Goal: Task Accomplishment & Management: Manage account settings

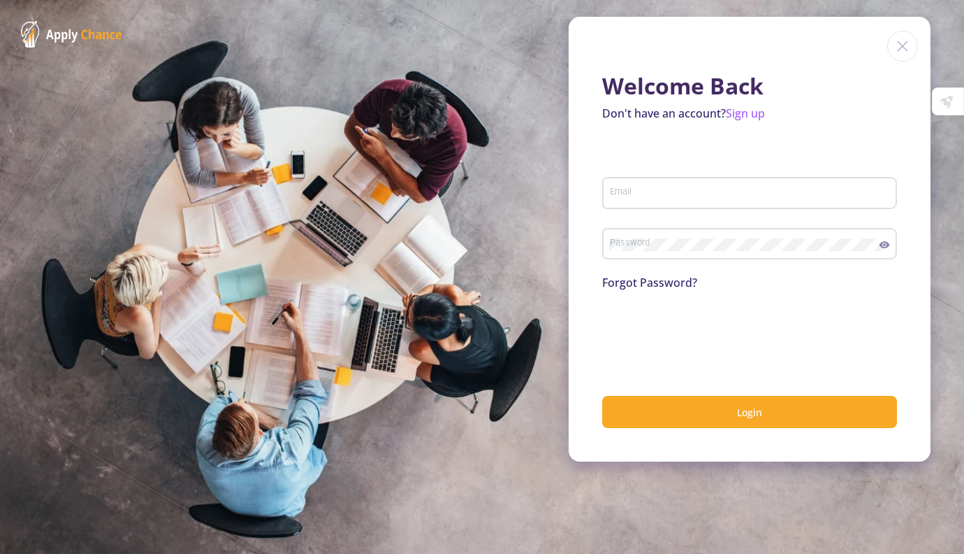
click at [658, 187] on div "Email" at bounding box center [750, 190] width 282 height 36
click at [654, 196] on input "Email" at bounding box center [751, 193] width 285 height 13
type input "[EMAIL_ADDRESS][DOMAIN_NAME]"
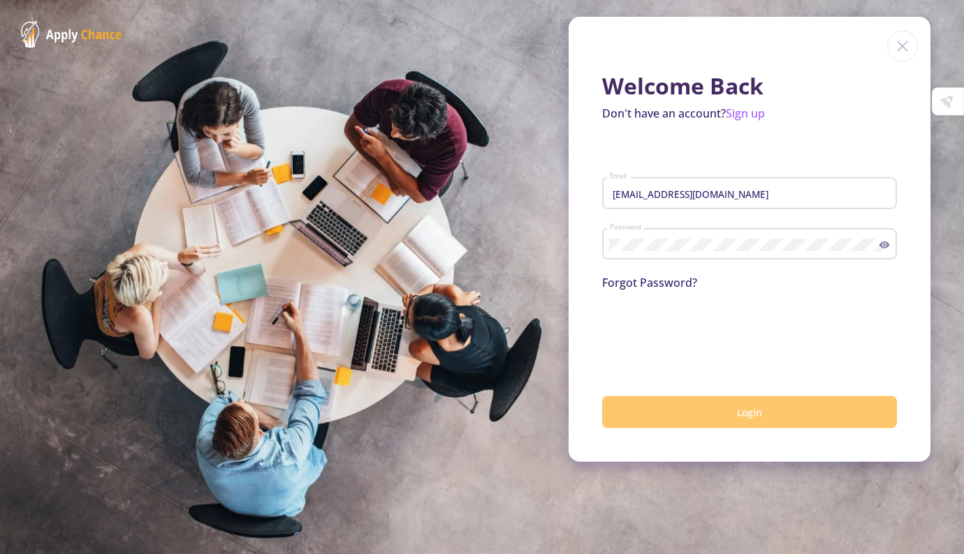
click at [673, 403] on button "Login" at bounding box center [749, 412] width 295 height 33
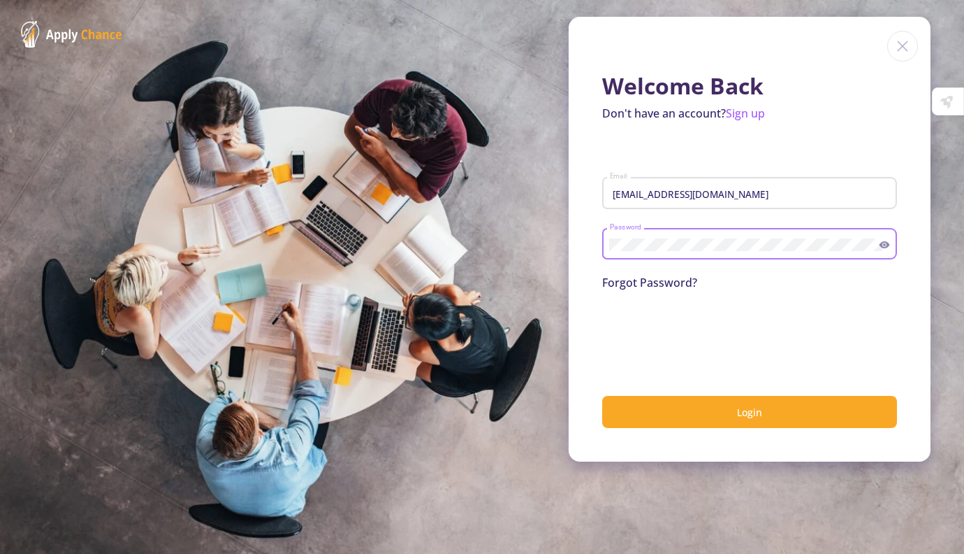
click at [602, 396] on button "Login" at bounding box center [749, 412] width 295 height 33
click at [883, 247] on icon at bounding box center [885, 244] width 10 height 7
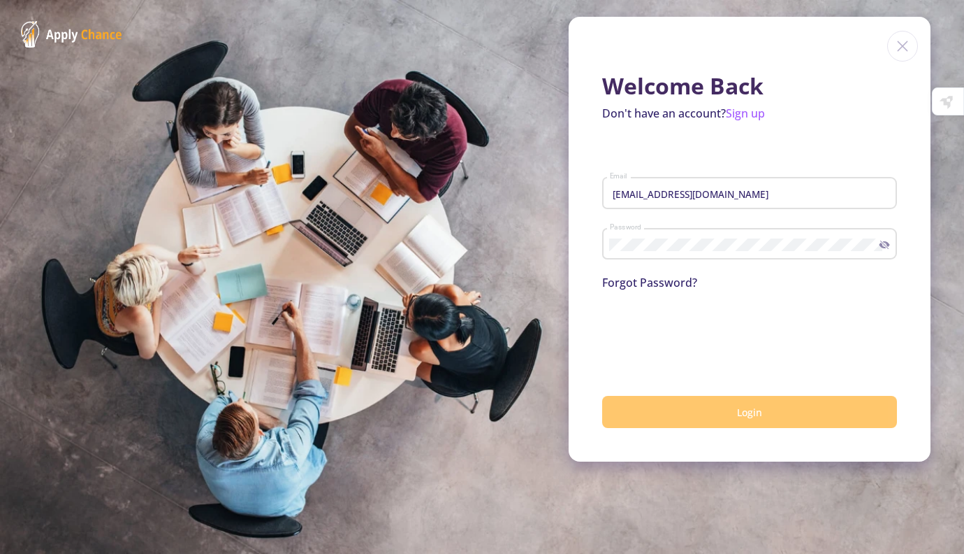
click at [773, 411] on button "Login" at bounding box center [749, 412] width 295 height 33
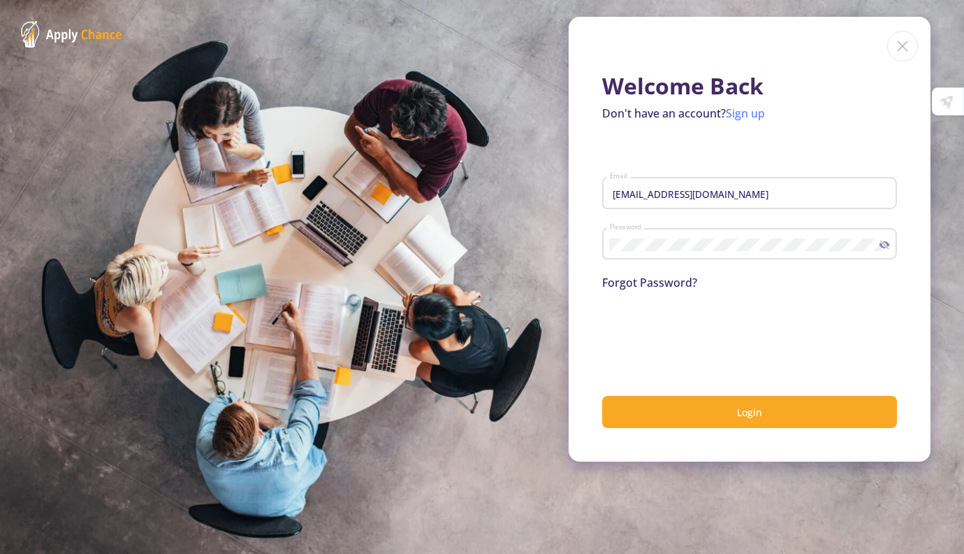
click at [746, 109] on link "Sign up" at bounding box center [745, 113] width 39 height 15
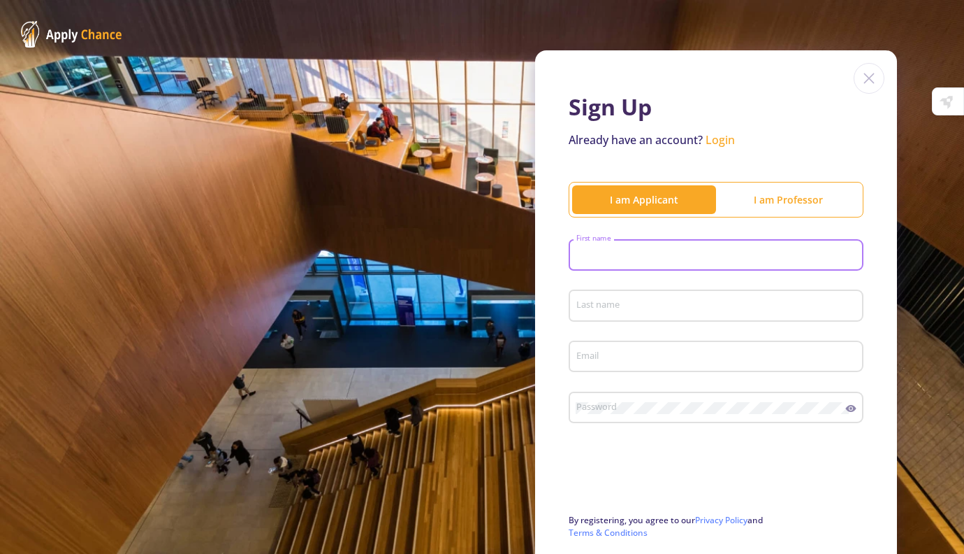
click at [700, 251] on input "First name" at bounding box center [718, 256] width 285 height 13
type input "Mahtab"
type input "[EMAIL_ADDRESS][DOMAIN_NAME]"
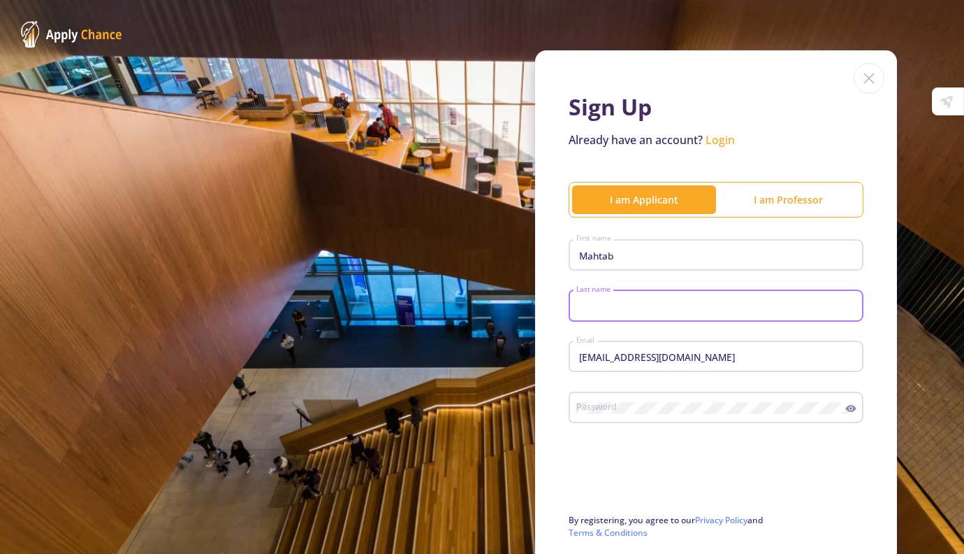
click at [689, 306] on input "Last name" at bounding box center [718, 306] width 285 height 13
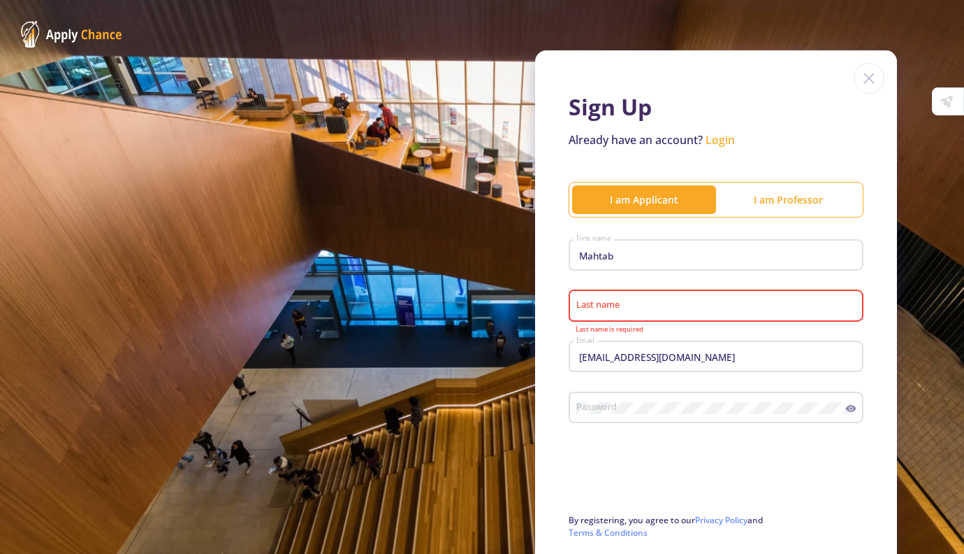
click at [644, 299] on div "Last name" at bounding box center [717, 302] width 282 height 36
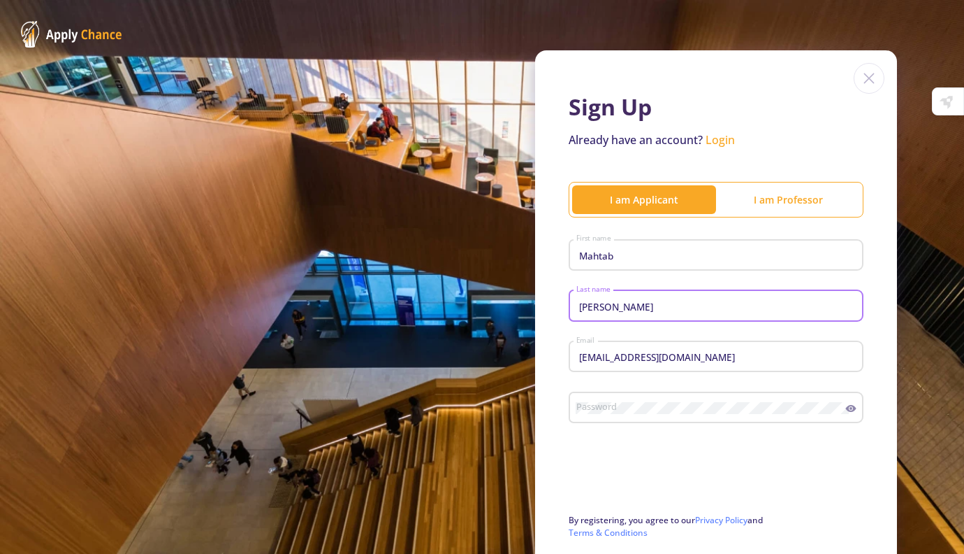
type input "[PERSON_NAME]"
click at [602, 419] on div "Password" at bounding box center [711, 404] width 270 height 36
click at [852, 411] on div "Password" at bounding box center [716, 404] width 295 height 36
click at [850, 410] on circle at bounding box center [851, 408] width 3 height 3
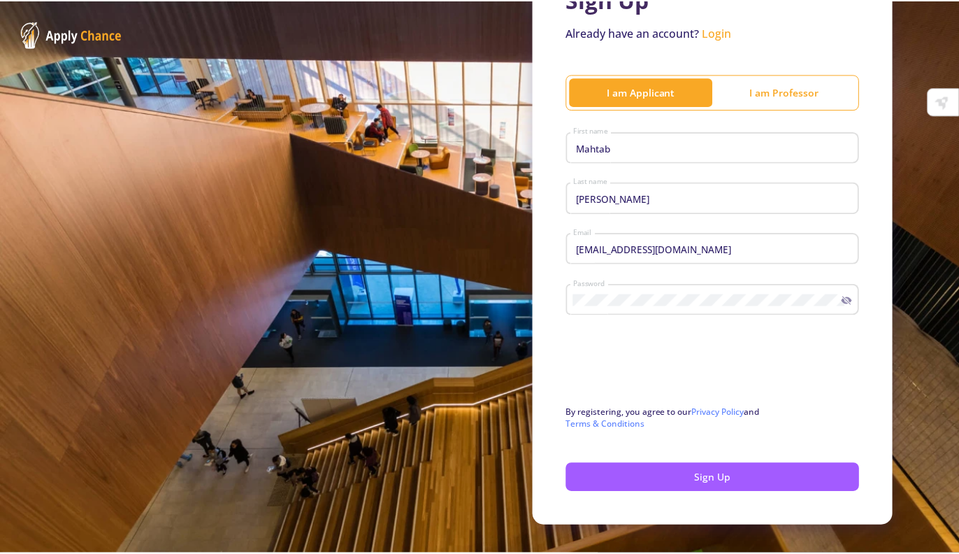
scroll to position [131, 0]
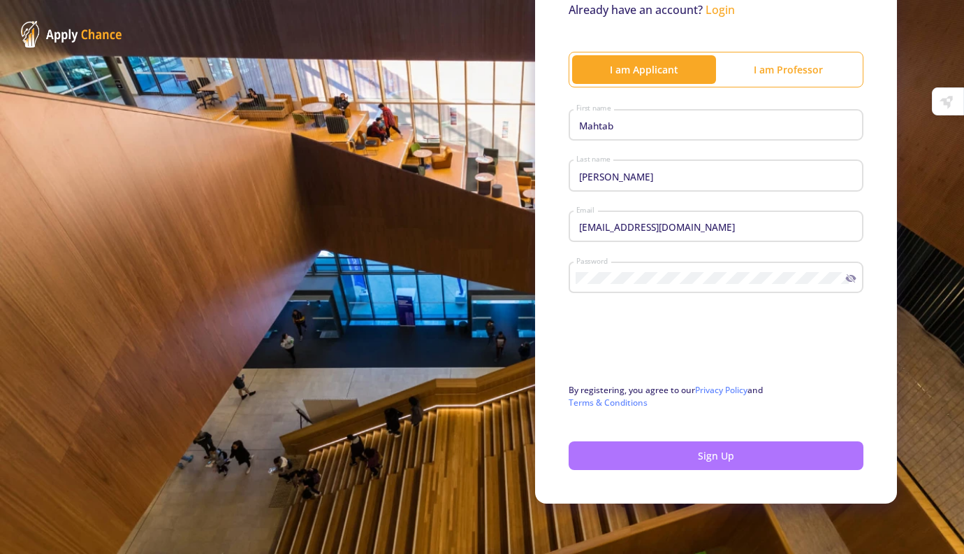
click at [830, 463] on button "Sign Up" at bounding box center [716, 455] width 295 height 29
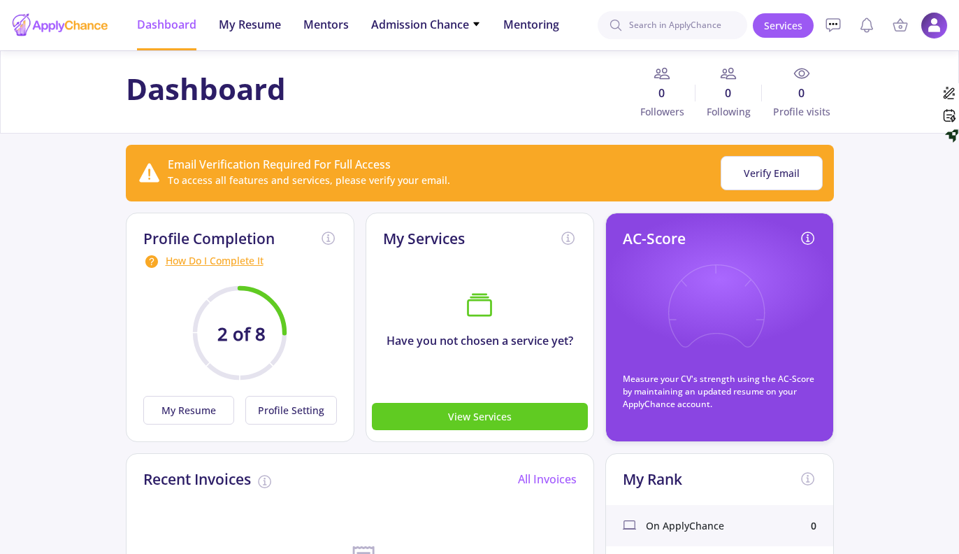
click at [935, 32] on img at bounding box center [933, 25] width 27 height 27
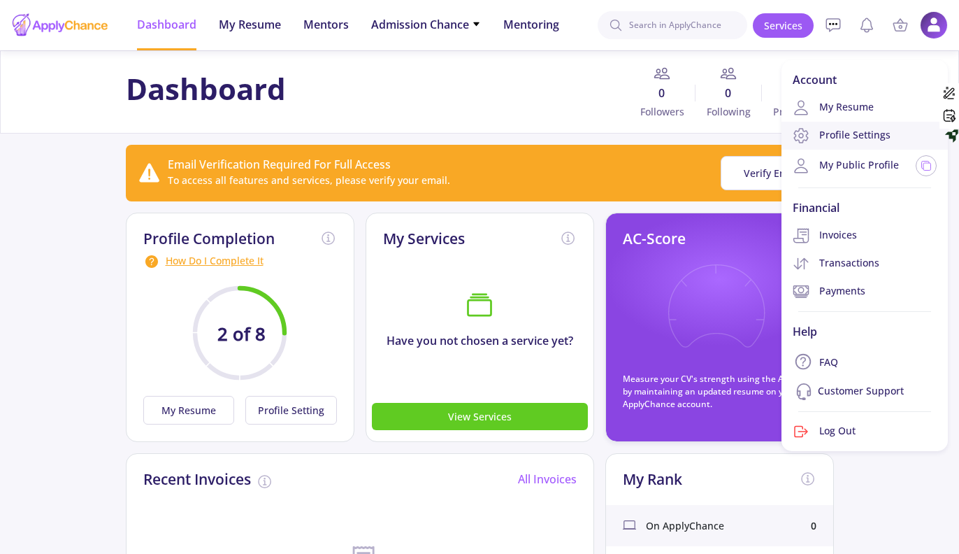
click at [857, 140] on link "Profile Settings" at bounding box center [864, 136] width 166 height 28
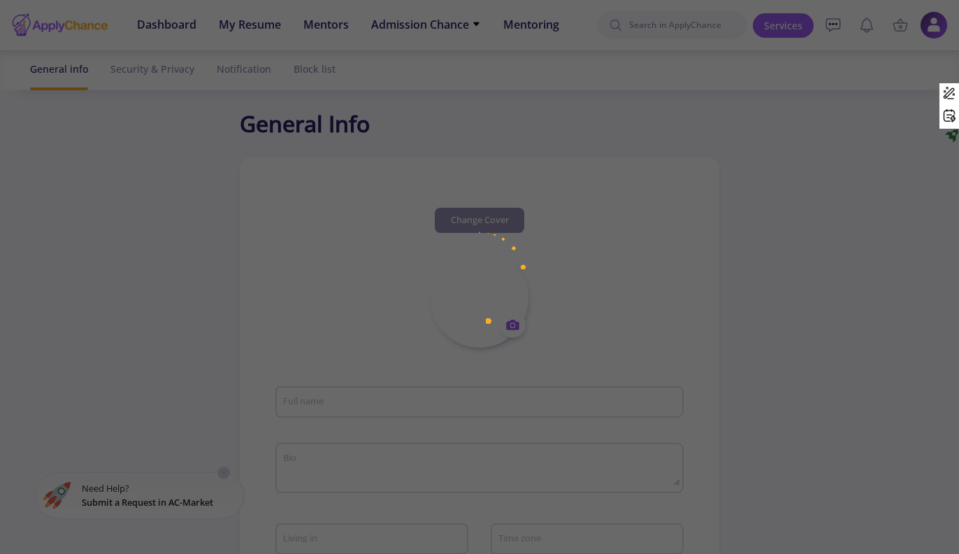
type input "[PERSON_NAME]"
type input "MahtabMoradi1"
type input "[EMAIL_ADDRESS][DOMAIN_NAME]"
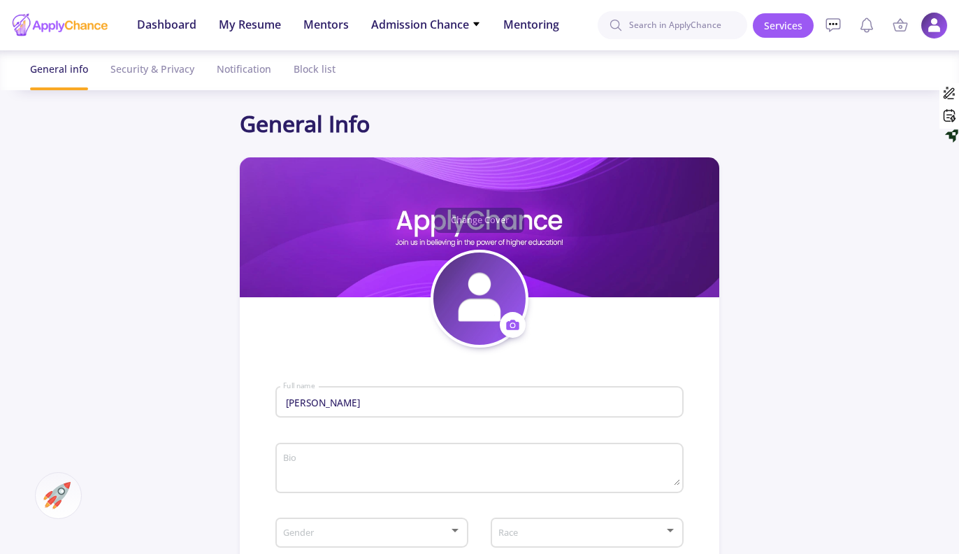
click at [923, 29] on img at bounding box center [933, 25] width 27 height 27
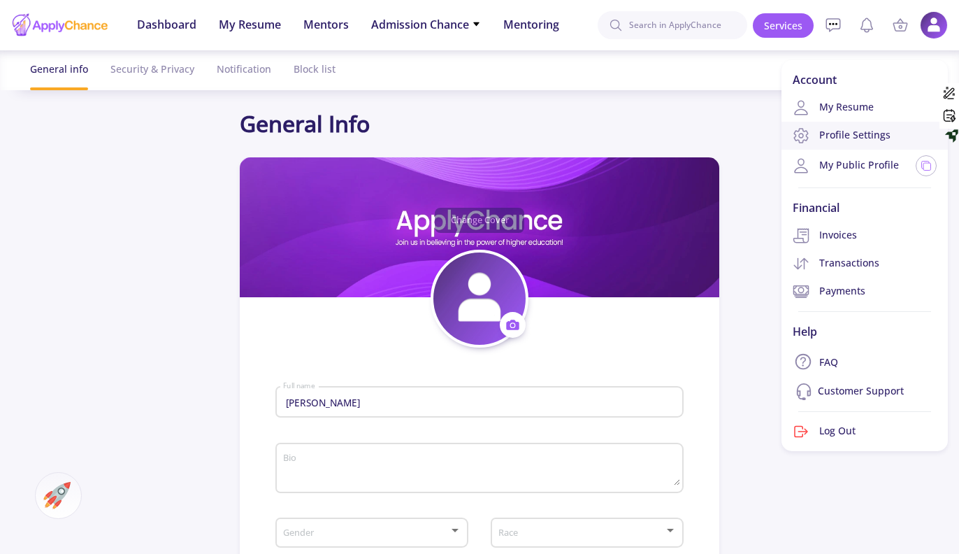
click at [853, 136] on link "Profile Settings" at bounding box center [864, 136] width 166 height 28
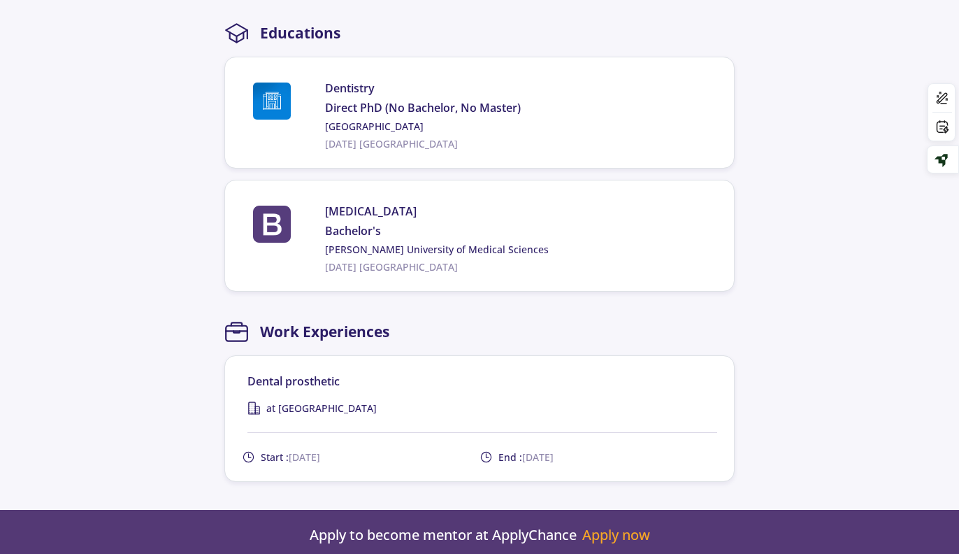
scroll to position [923, 0]
